Goal: Task Accomplishment & Management: Use online tool/utility

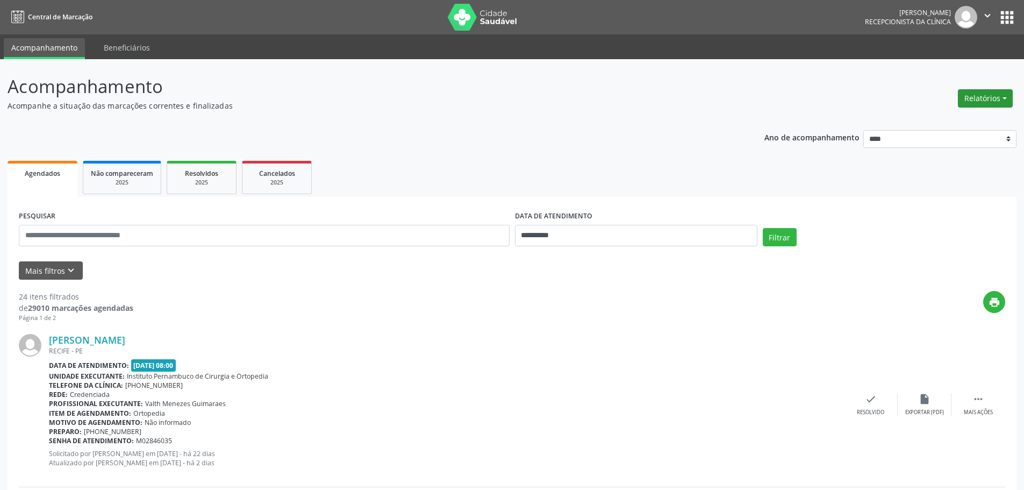
click at [996, 91] on button "Relatórios" at bounding box center [985, 98] width 55 height 18
click at [963, 116] on link "Agendamentos" at bounding box center [956, 121] width 116 height 15
select select "*"
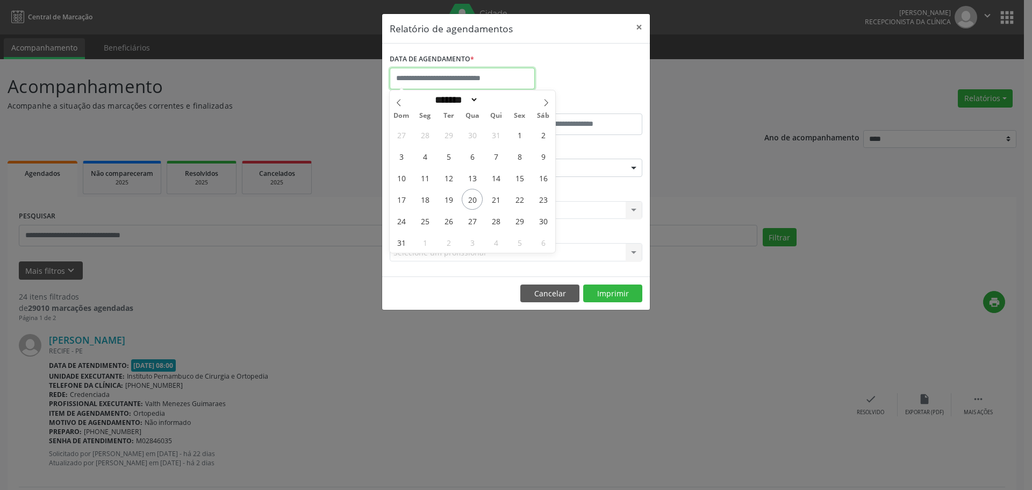
click at [479, 79] on input "text" at bounding box center [462, 79] width 145 height 22
click at [477, 197] on span "20" at bounding box center [472, 199] width 21 height 21
type input "**********"
click at [477, 197] on span "20" at bounding box center [472, 199] width 21 height 21
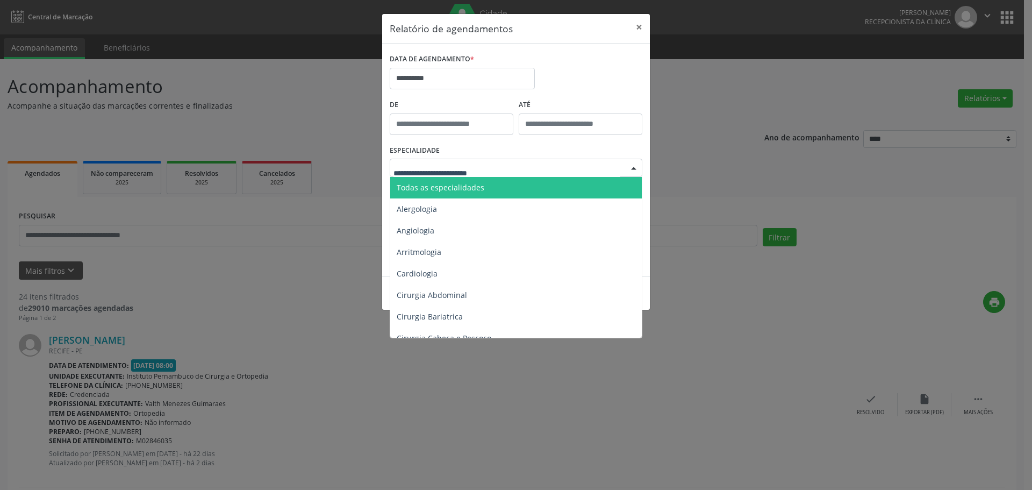
click at [513, 162] on div at bounding box center [516, 168] width 253 height 18
click at [494, 180] on span "Todas as especialidades" at bounding box center [516, 188] width 253 height 22
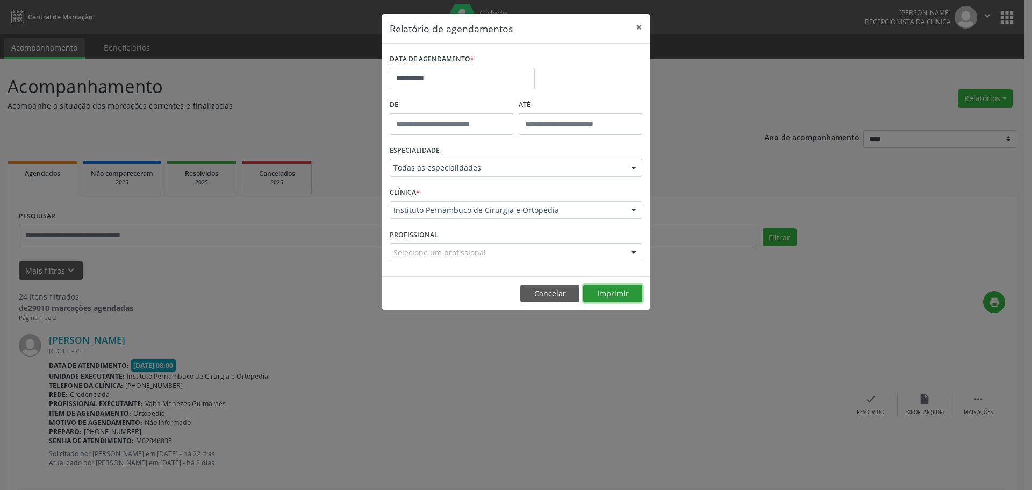
click at [614, 296] on button "Imprimir" at bounding box center [612, 293] width 59 height 18
